Goal: Task Accomplishment & Management: Complete application form

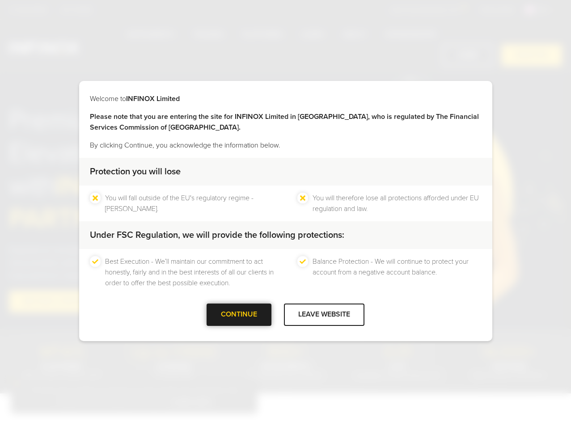
click at [239, 315] on div at bounding box center [239, 315] width 0 height 0
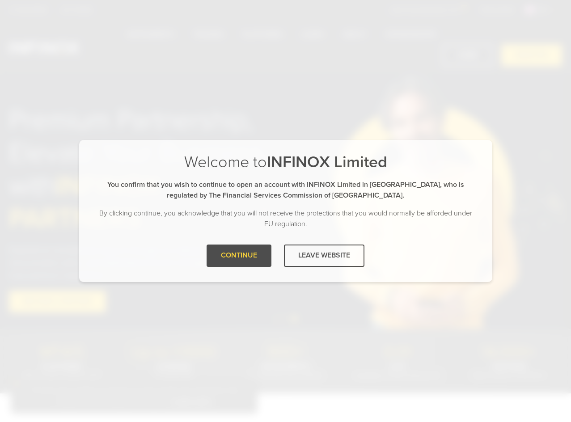
click at [242, 270] on div "CONTINUE LEAVE WEBSITE" at bounding box center [285, 259] width 413 height 29
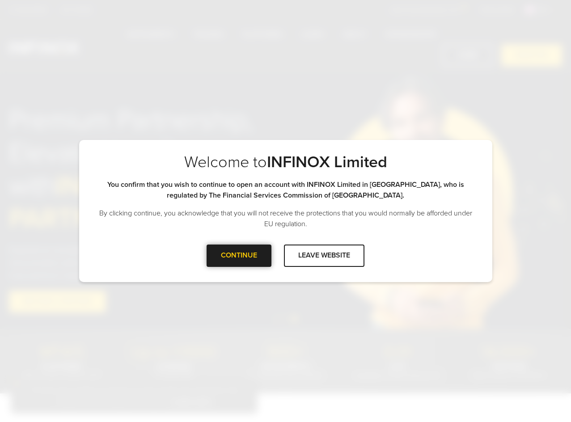
click at [241, 262] on div "CONTINUE" at bounding box center [239, 256] width 65 height 22
